Goal: Information Seeking & Learning: Learn about a topic

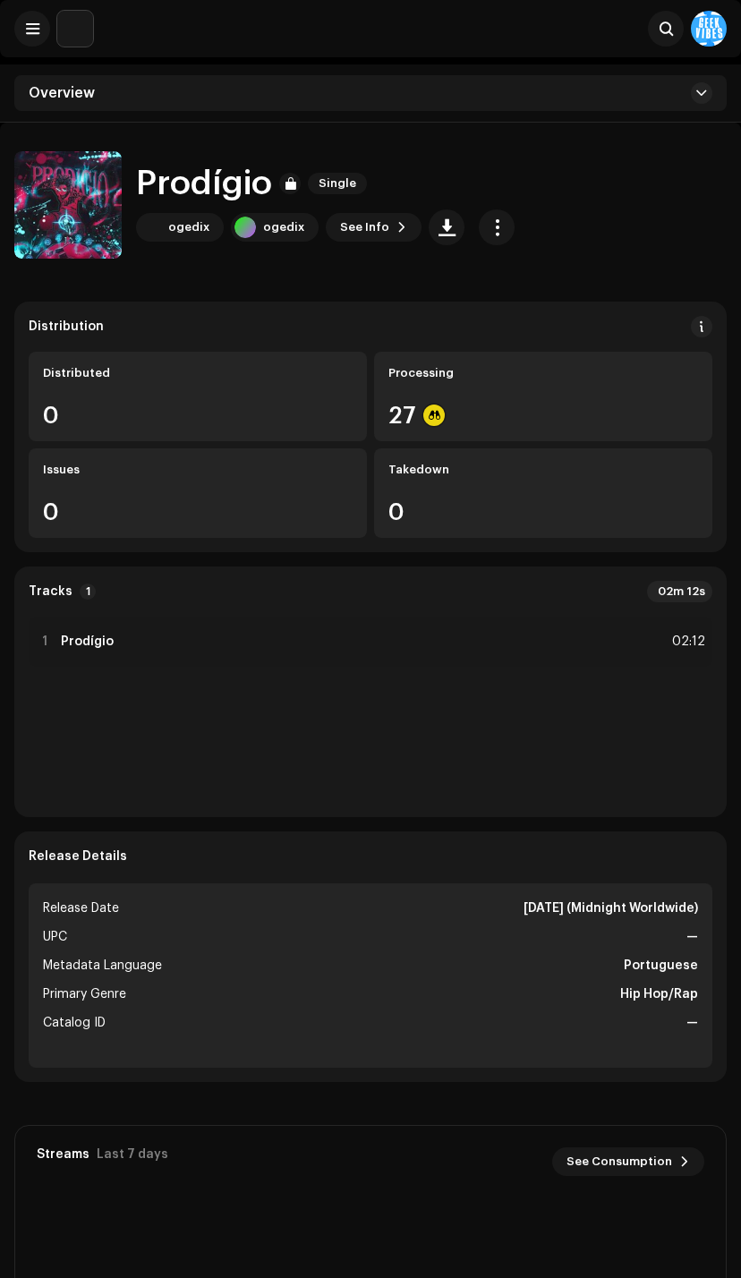
click at [479, 233] on button "button" at bounding box center [497, 227] width 36 height 36
click at [679, 199] on div "Prodígio Single ogedix ogedix See Info" at bounding box center [370, 204] width 712 height 107
click at [43, 202] on img at bounding box center [67, 204] width 107 height 107
click at [70, 207] on span "button" at bounding box center [68, 208] width 13 height 14
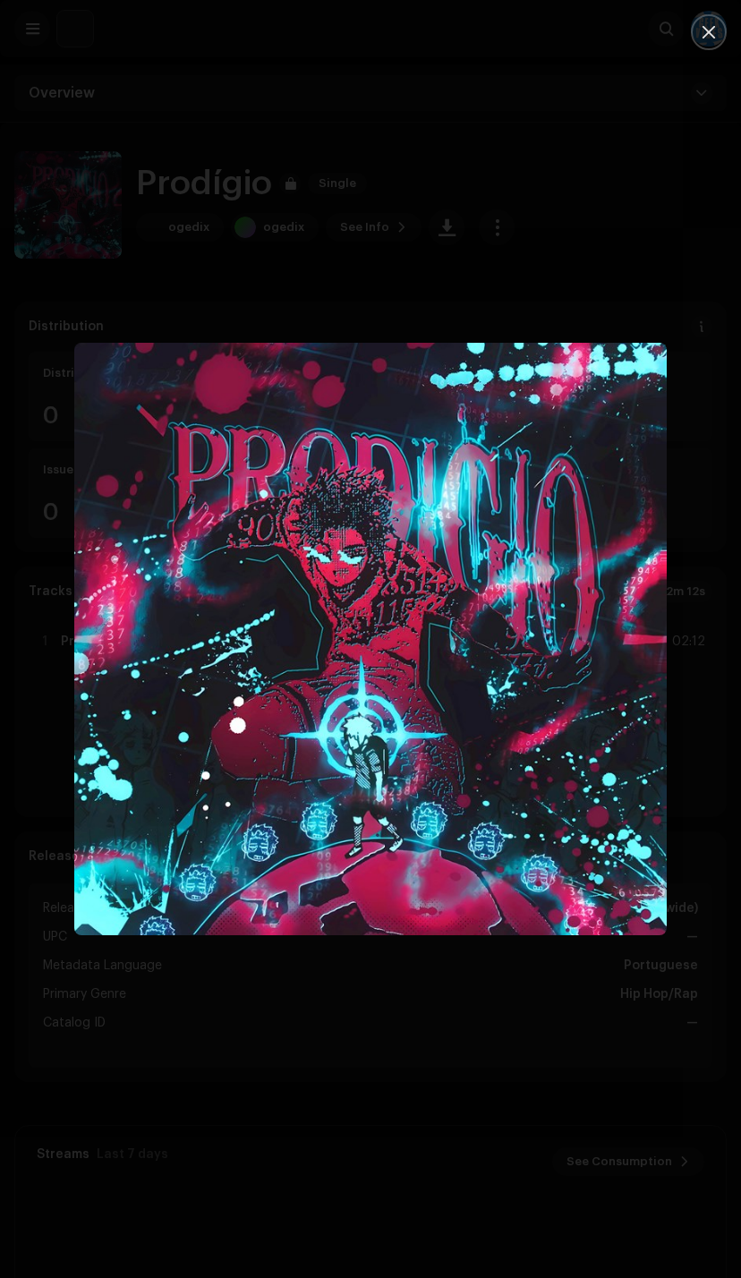
click at [482, 1159] on div at bounding box center [370, 639] width 741 height 1278
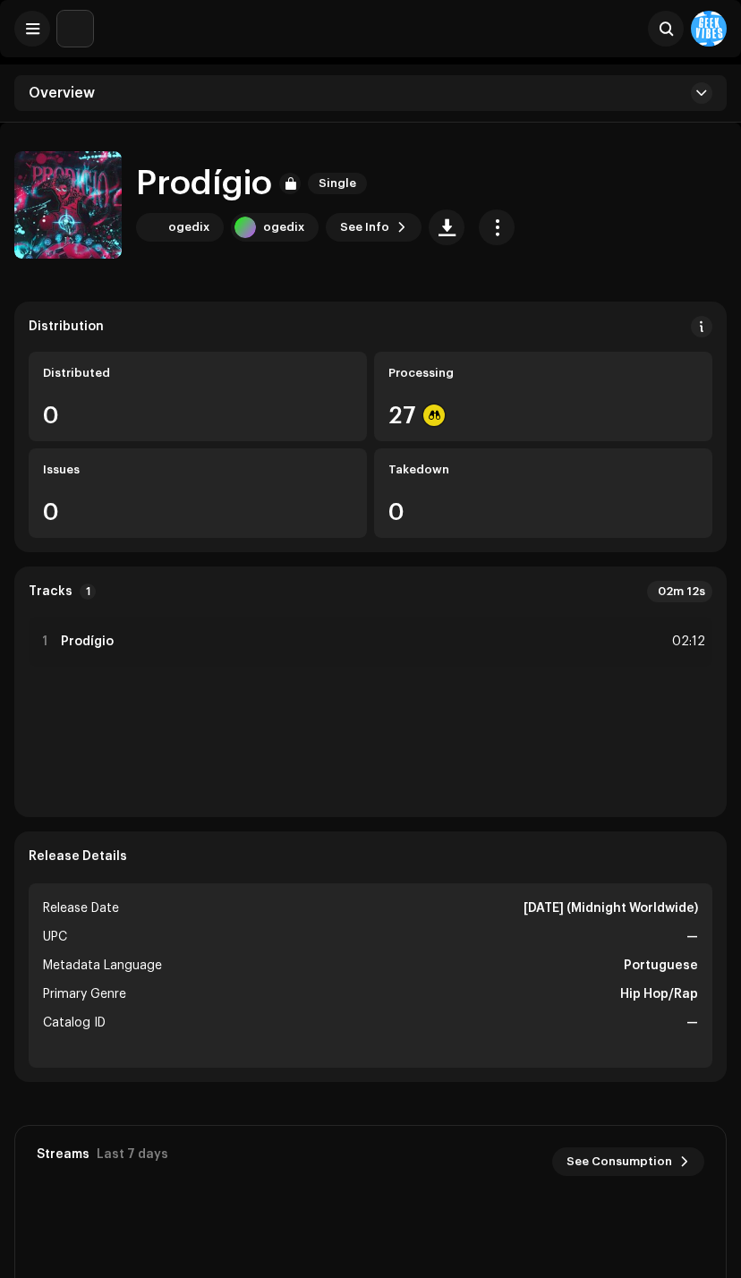
click at [80, 213] on button "button" at bounding box center [68, 209] width 36 height 36
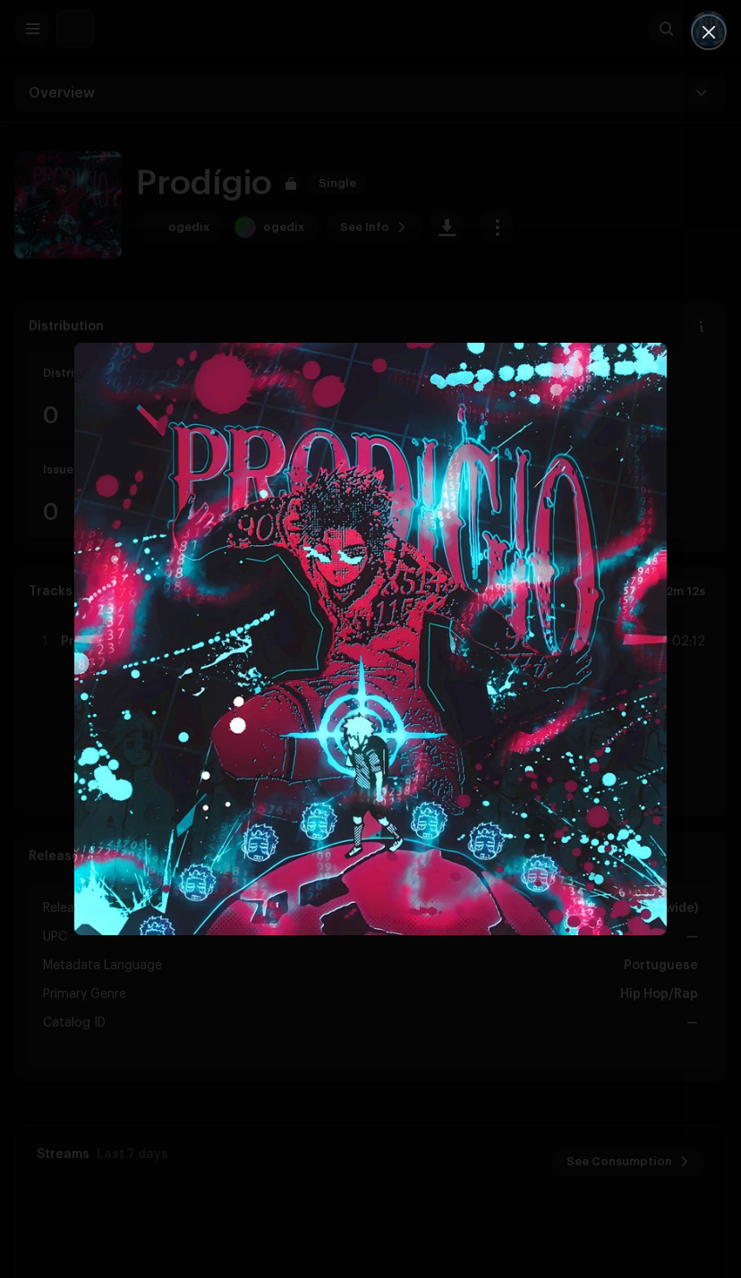
click at [276, 1082] on div at bounding box center [370, 639] width 741 height 1278
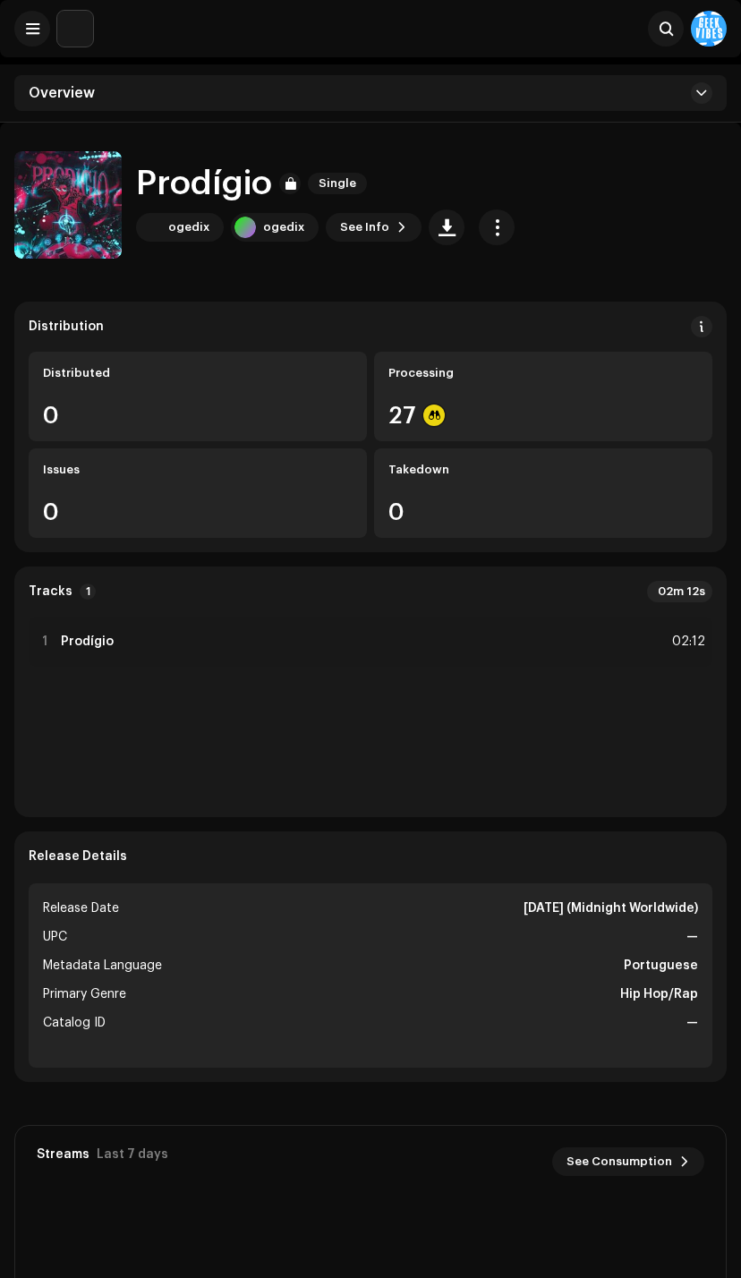
click at [499, 225] on button "button" at bounding box center [497, 227] width 36 height 36
click at [707, 169] on div "Prodígio Single ogedix ogedix See Info" at bounding box center [370, 204] width 712 height 107
click at [66, 211] on span "button" at bounding box center [68, 208] width 13 height 14
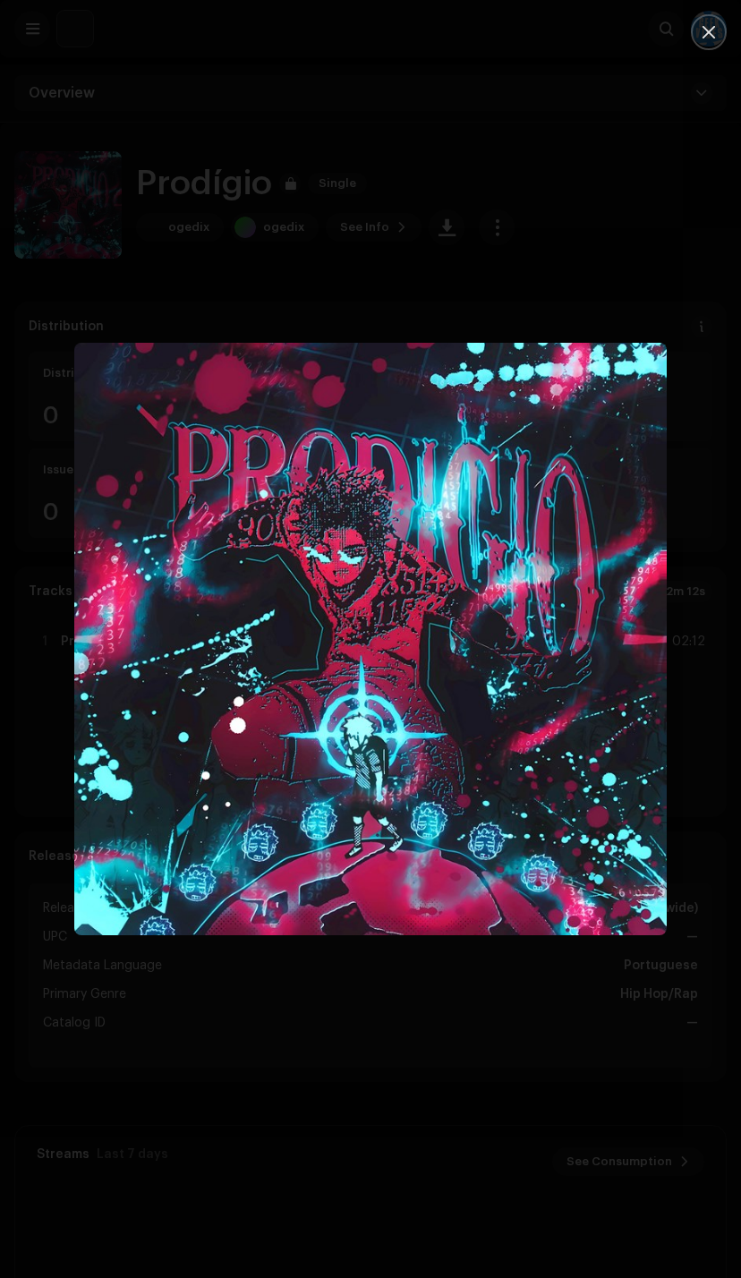
click at [488, 1052] on div at bounding box center [370, 639] width 741 height 1278
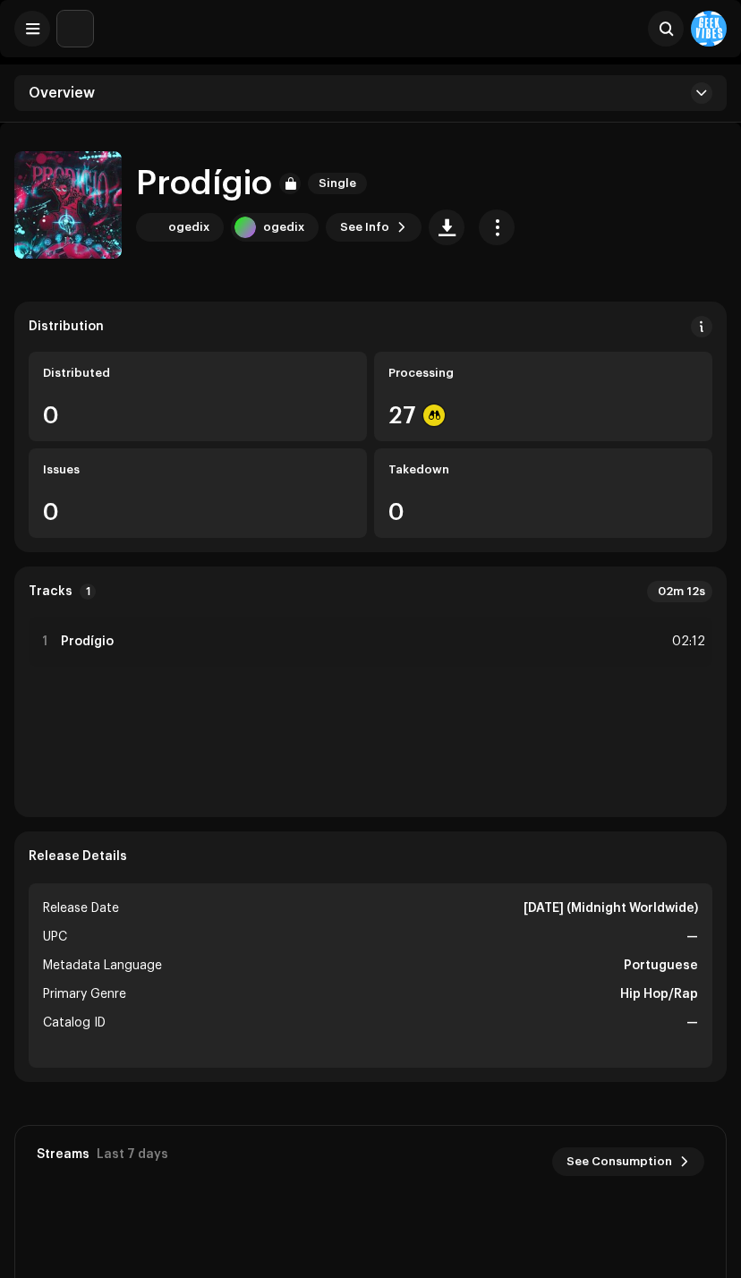
click at [26, 39] on button at bounding box center [32, 29] width 36 height 36
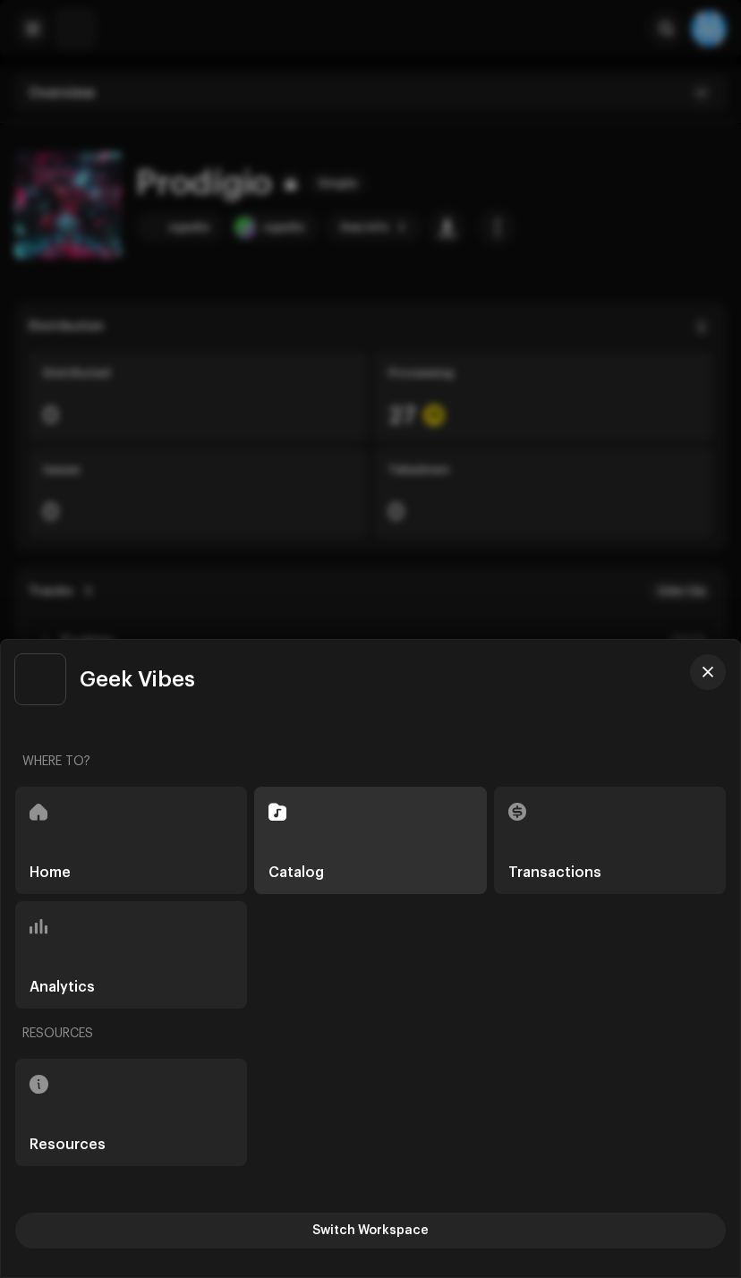
click at [42, 804] on span at bounding box center [39, 811] width 18 height 14
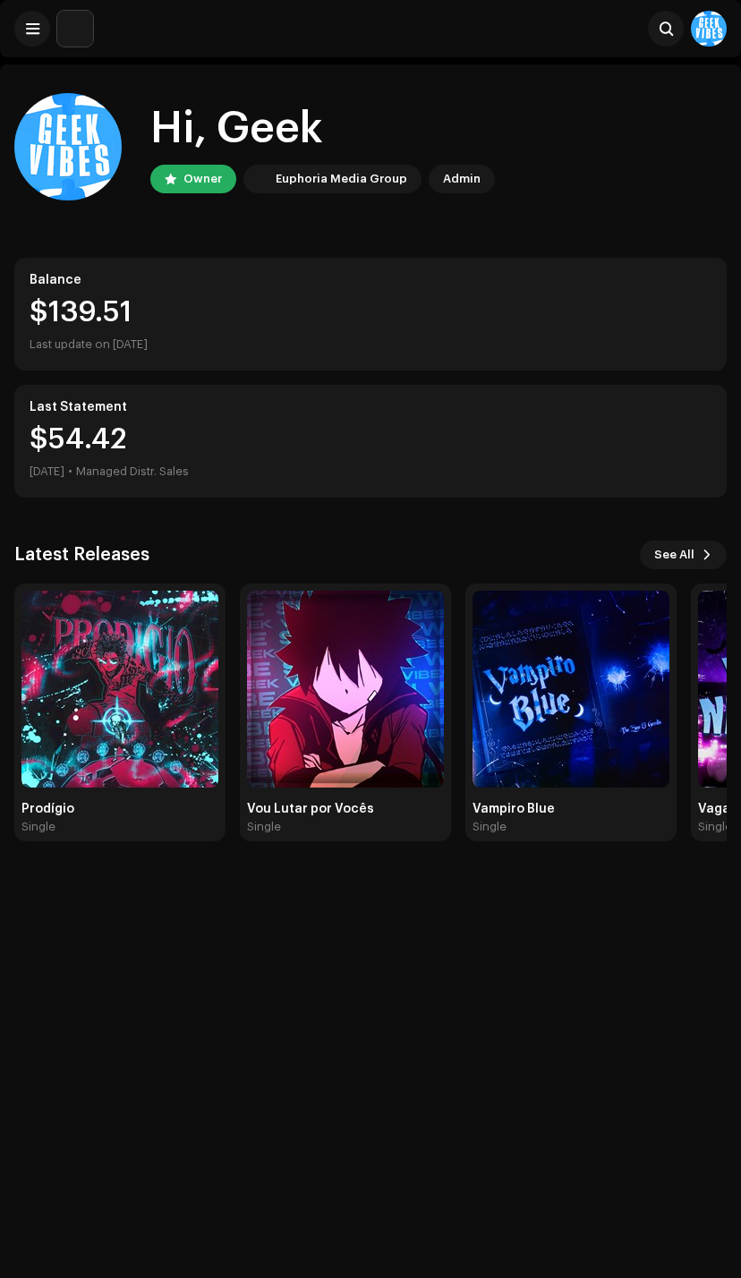
click at [150, 720] on img at bounding box center [119, 688] width 197 height 197
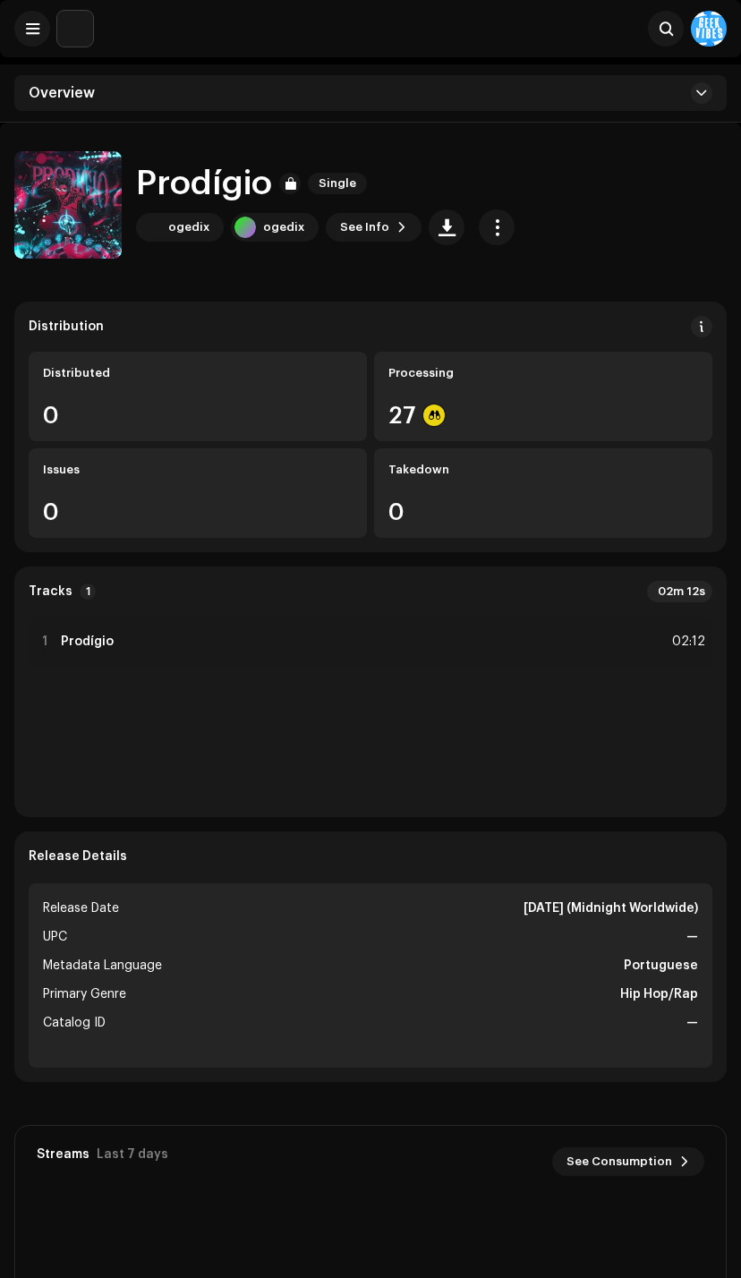
click at [73, 185] on img at bounding box center [67, 204] width 107 height 107
click at [79, 226] on img at bounding box center [67, 204] width 107 height 107
click at [56, 204] on button "button" at bounding box center [68, 209] width 36 height 36
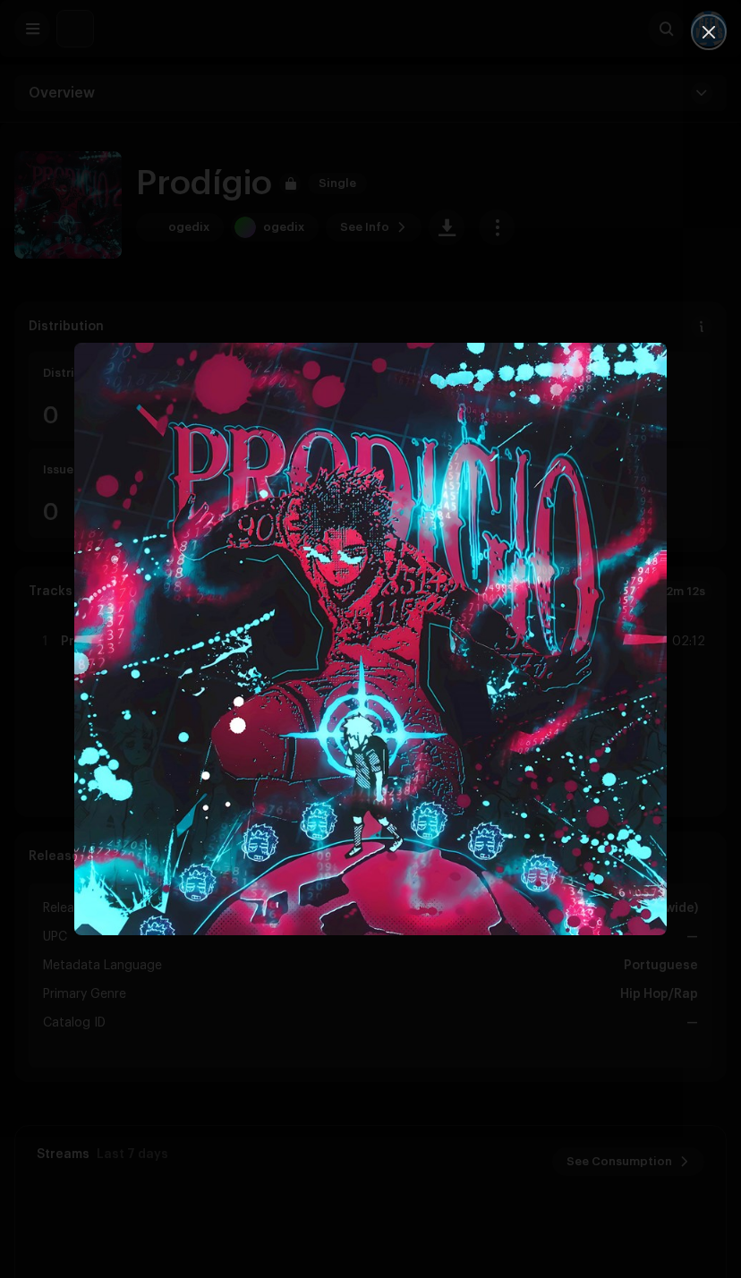
click at [285, 1020] on div at bounding box center [370, 639] width 741 height 1278
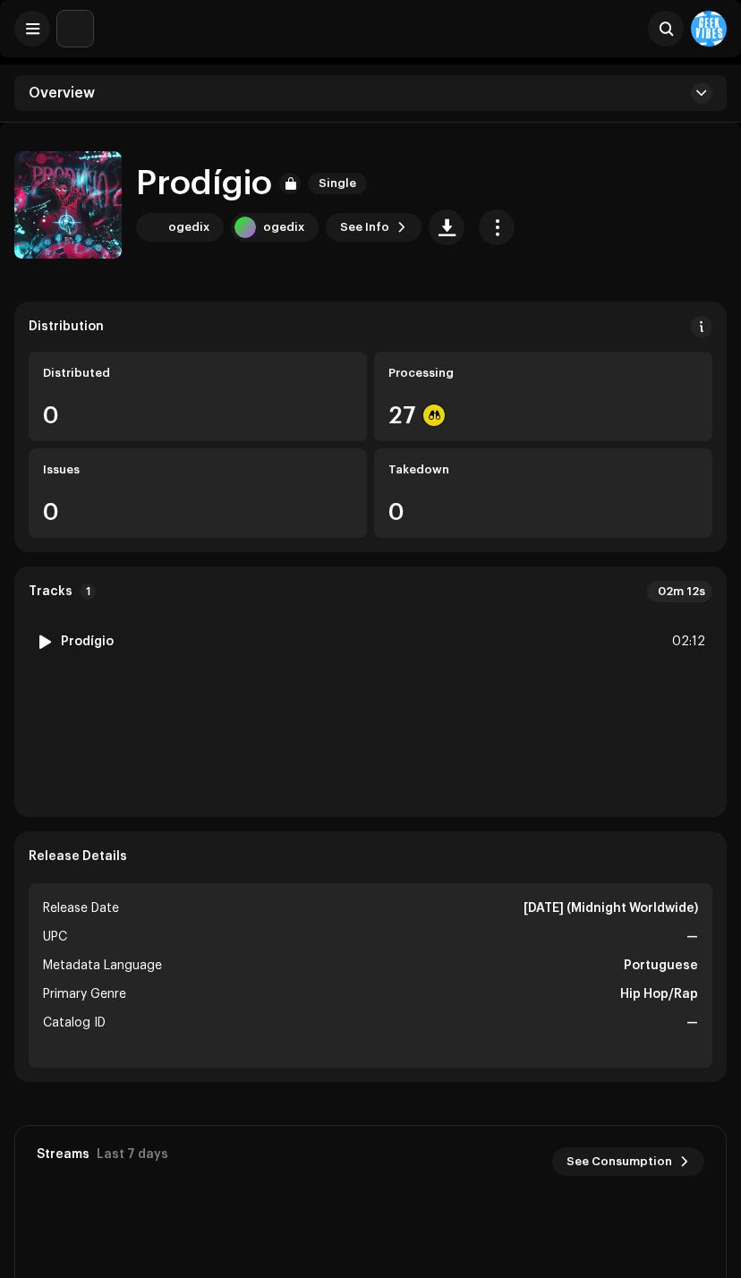
click at [38, 653] on div "1 Prodígio 02:12" at bounding box center [371, 641] width 684 height 50
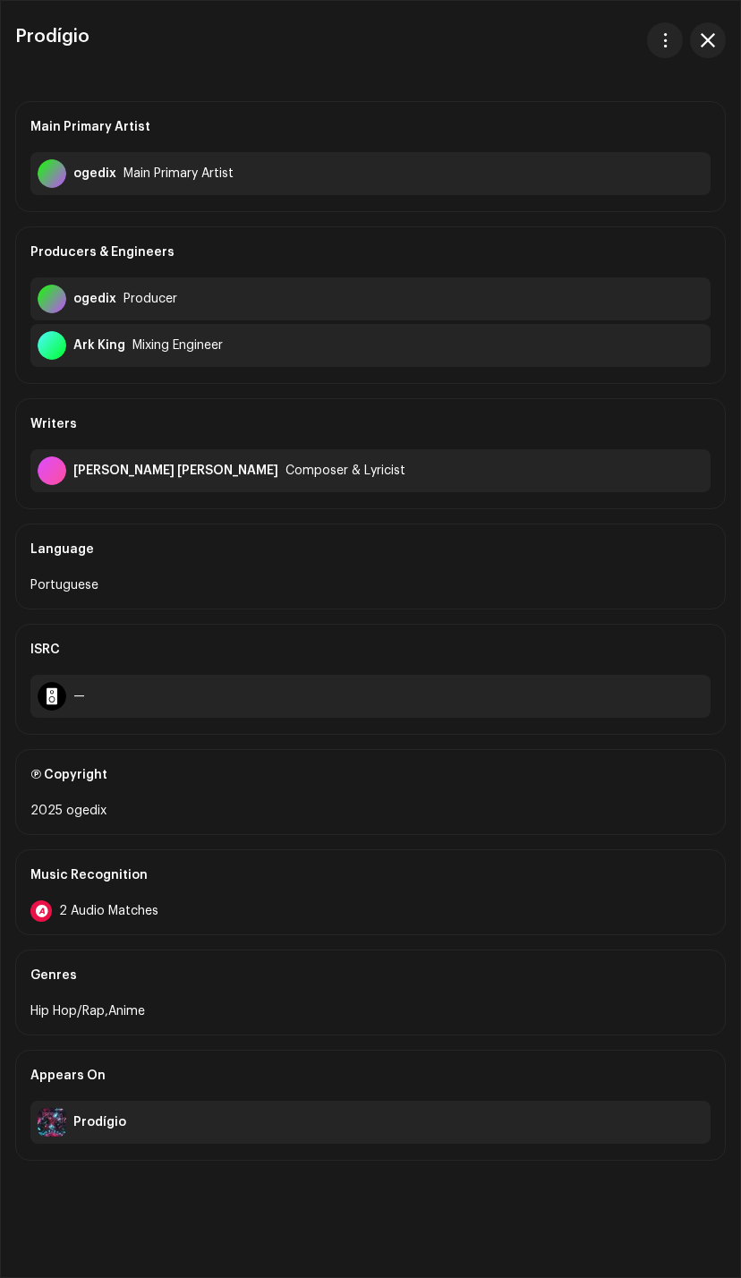
click at [390, 900] on div "Music Recognition" at bounding box center [370, 875] width 680 height 50
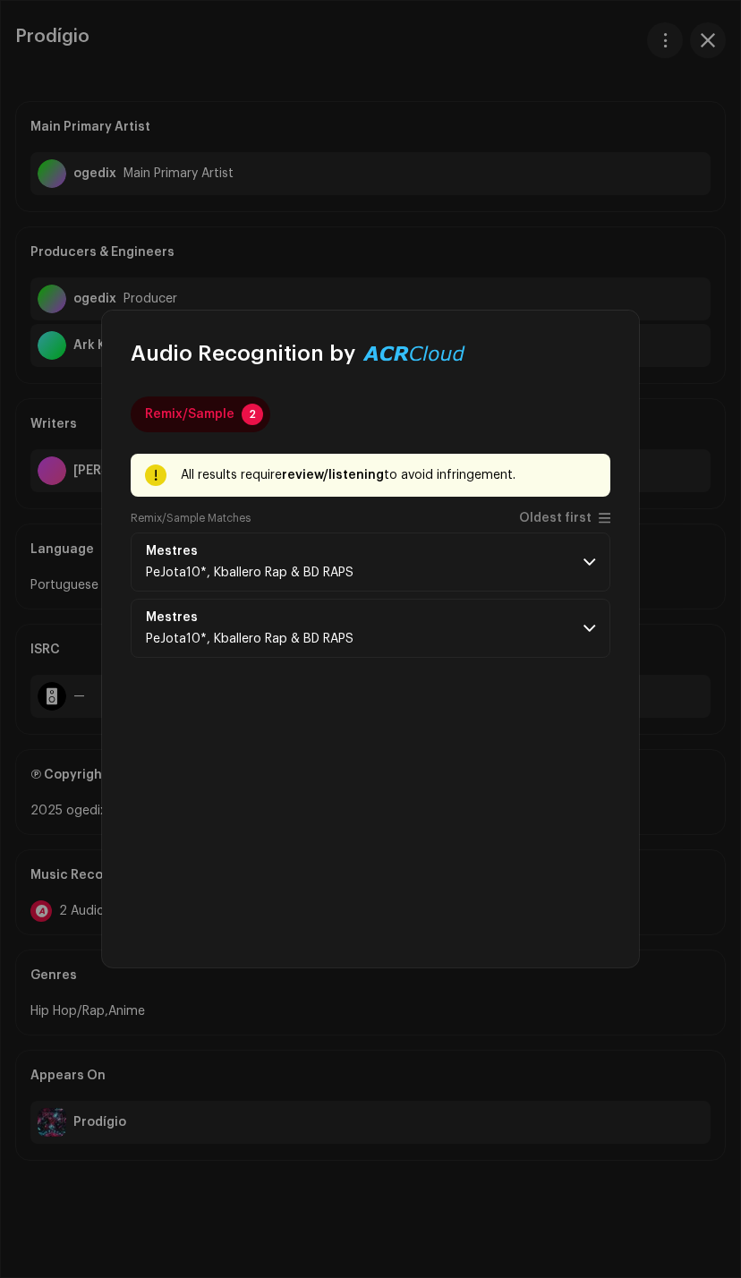
click at [573, 573] on p-accordion-header "Mestres PeJota10*, Kballero Rap & BD RAPS" at bounding box center [371, 561] width 480 height 59
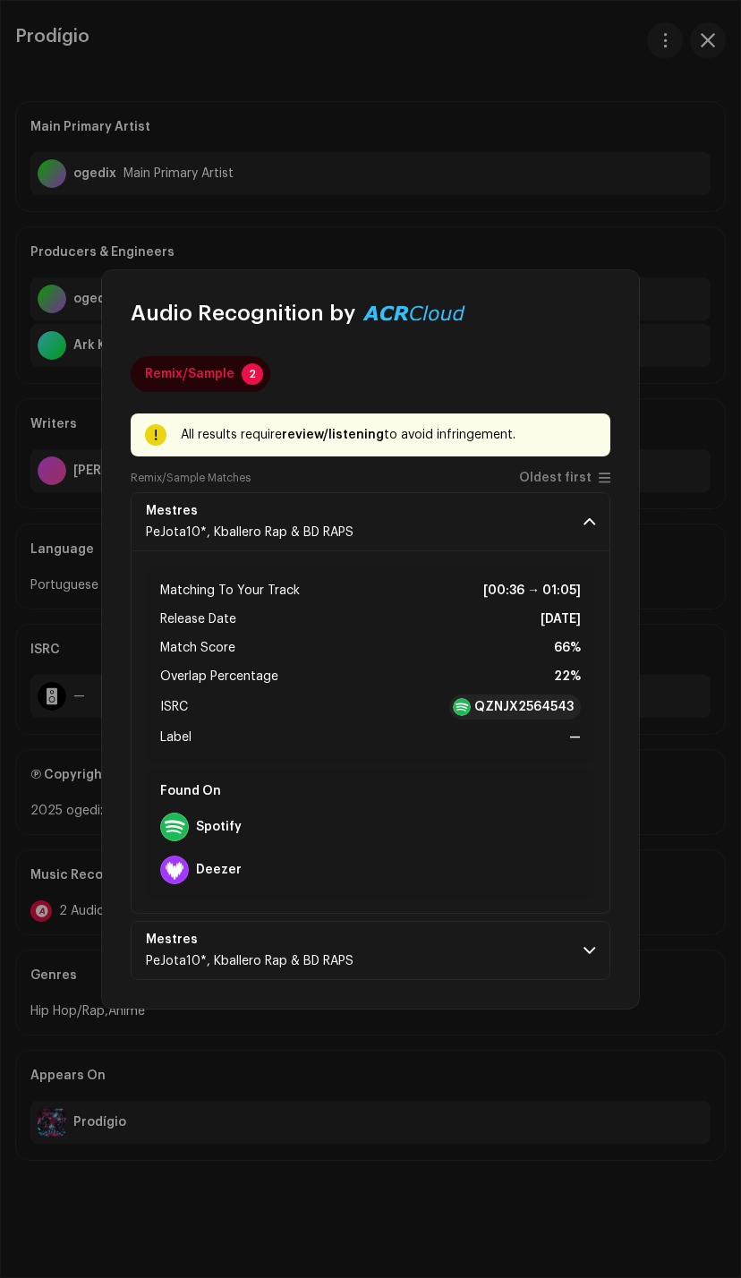
click at [579, 541] on p-accordion-header "Mestres PeJota10*, Kballero Rap & BD RAPS" at bounding box center [371, 521] width 480 height 59
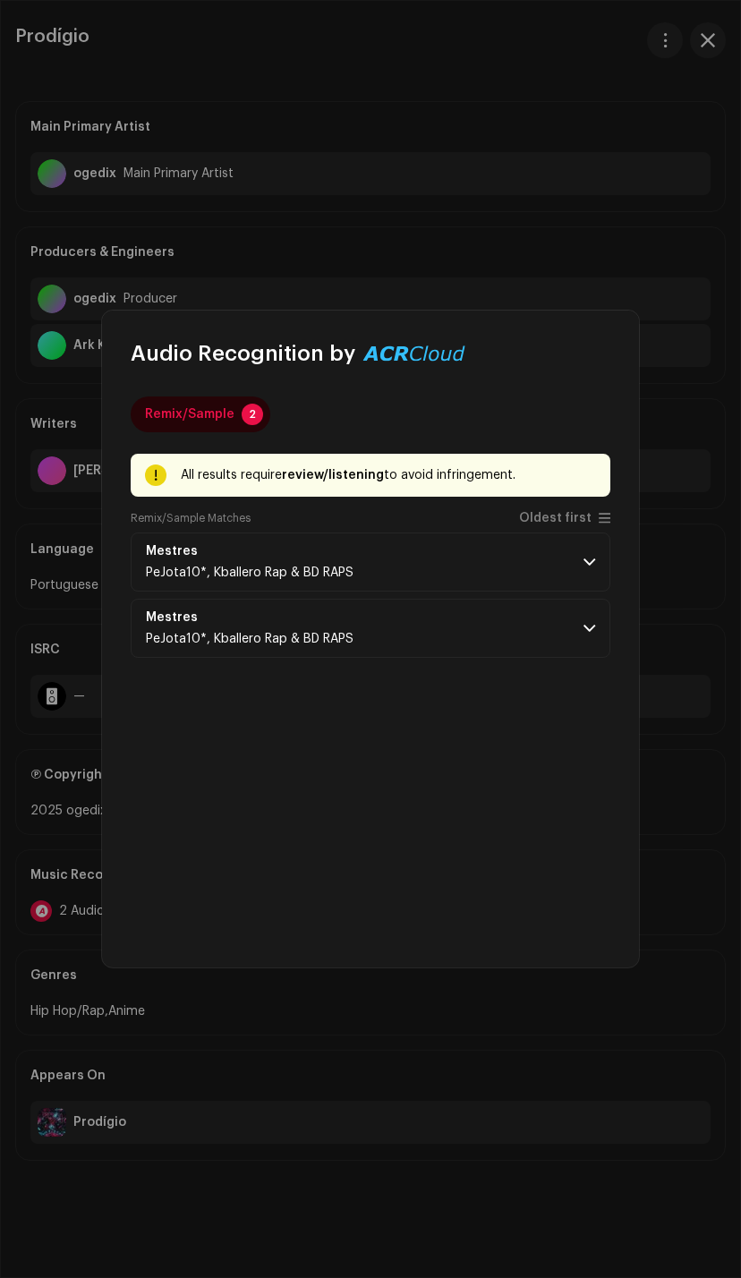
click at [542, 658] on p-accordion-header "Mestres PeJota10*, Kballero Rap & BD RAPS" at bounding box center [371, 628] width 480 height 59
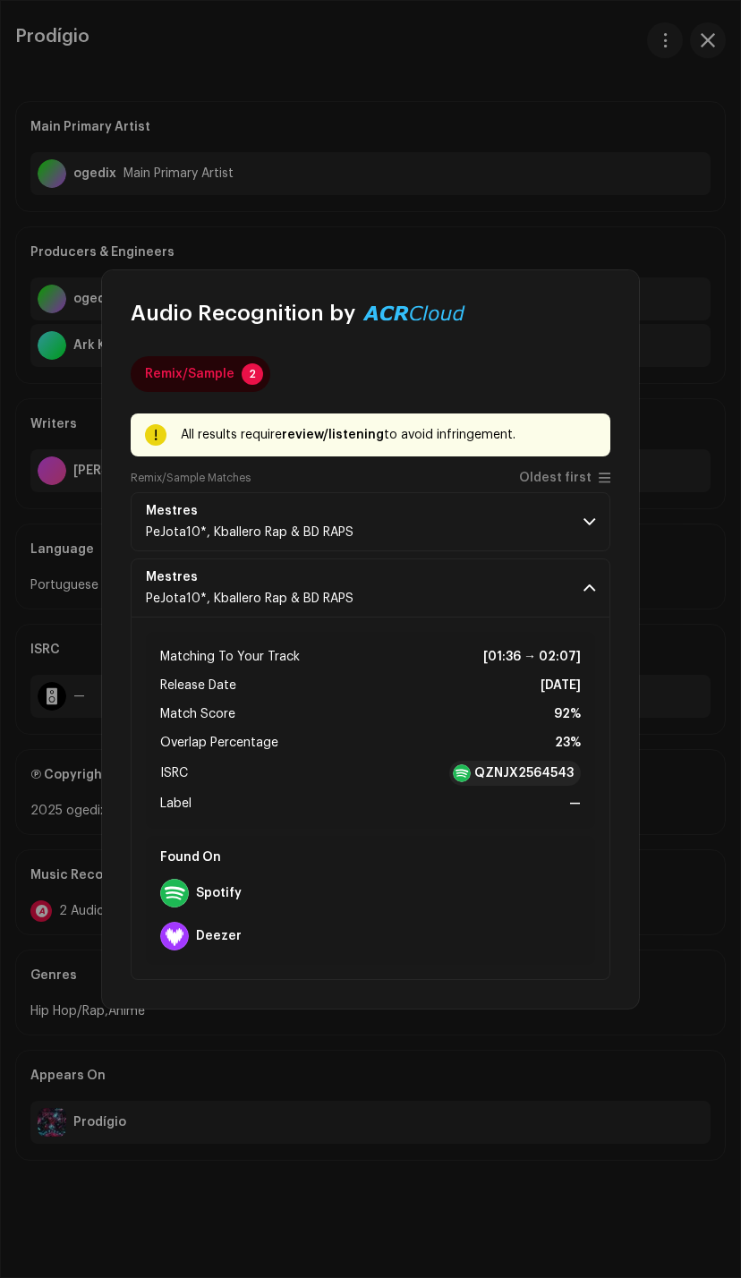
click at [547, 528] on p-accordion-header "Mestres PeJota10*, Kballero Rap & BD RAPS" at bounding box center [371, 521] width 480 height 59
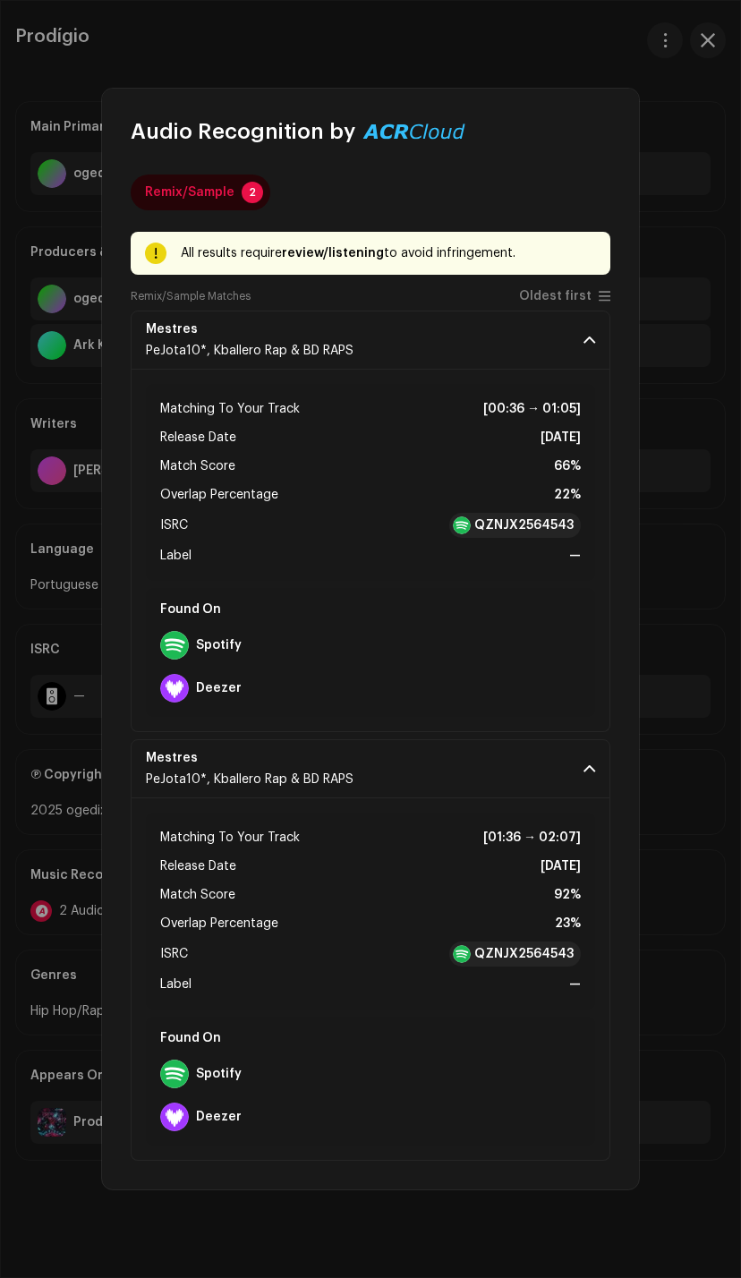
click at [226, 1081] on strong "Spotify" at bounding box center [219, 1073] width 46 height 14
